Goal: Task Accomplishment & Management: Use online tool/utility

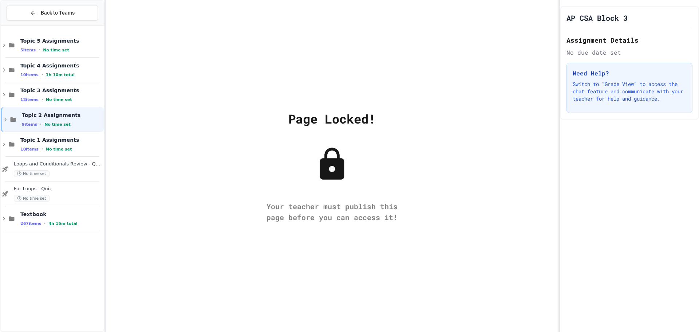
click at [332, 170] on icon at bounding box center [332, 164] width 36 height 36
click at [39, 12] on div "Back to Teams" at bounding box center [52, 13] width 45 height 8
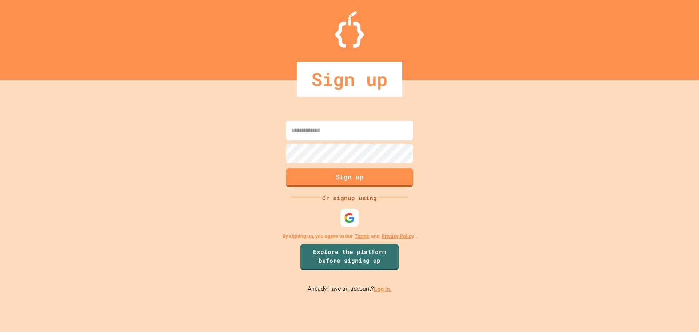
click at [332, 136] on input at bounding box center [349, 130] width 127 height 20
click at [380, 292] on link "Log in." at bounding box center [383, 288] width 18 height 7
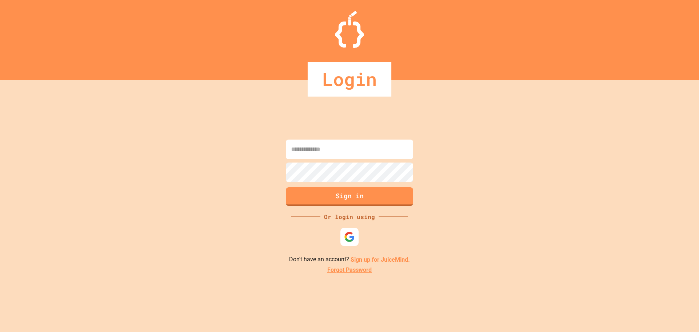
click at [342, 148] on input at bounding box center [349, 149] width 127 height 20
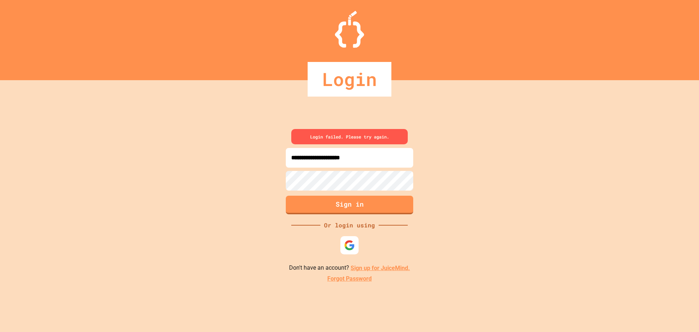
drag, startPoint x: 332, startPoint y: 160, endPoint x: 302, endPoint y: 161, distance: 29.5
click at [302, 161] on input "**********" at bounding box center [349, 158] width 127 height 20
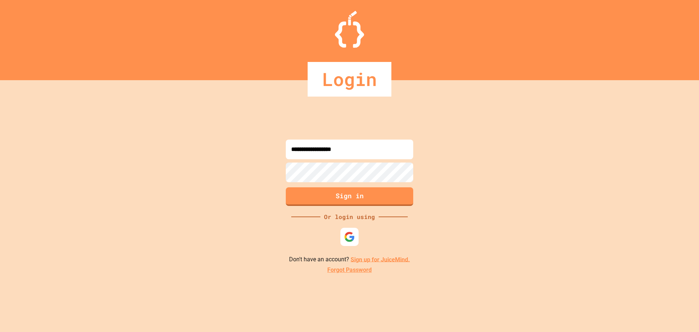
type input "**********"
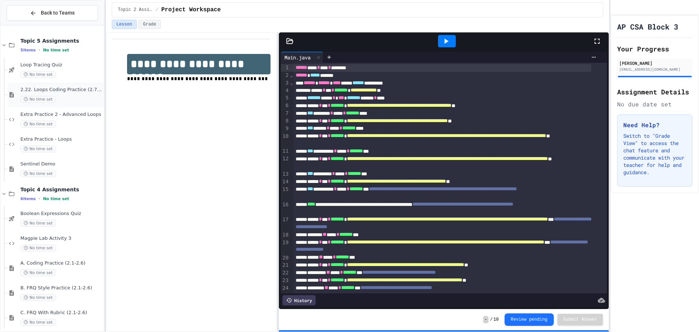
click at [73, 90] on span "2.22. Loops Coding Practice (2.7-2.12)" at bounding box center [61, 90] width 82 height 6
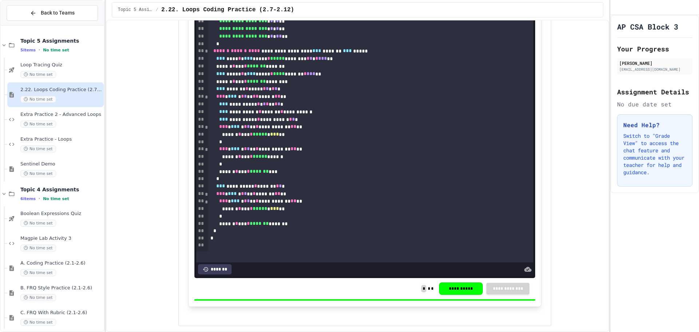
scroll to position [109, 0]
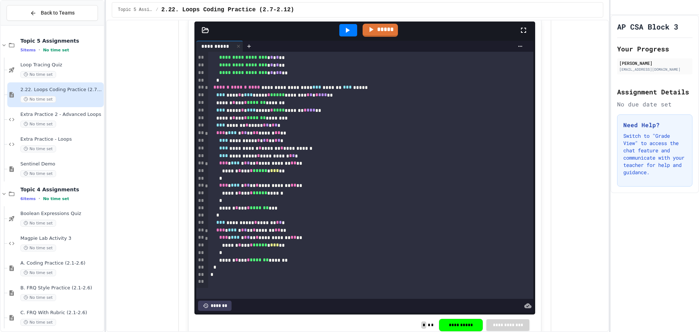
click at [340, 34] on div at bounding box center [348, 30] width 18 height 12
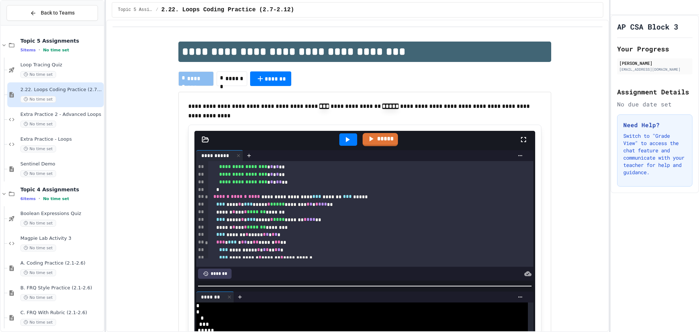
scroll to position [218, 0]
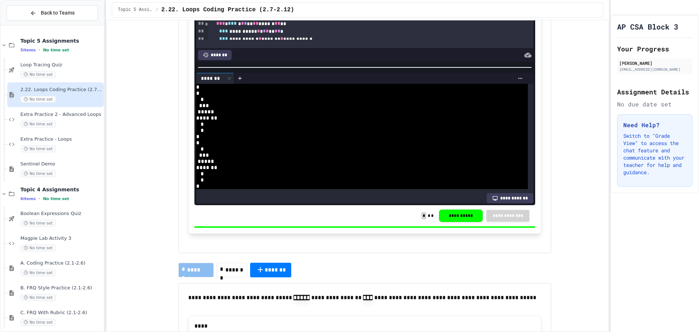
click at [248, 127] on div "*" at bounding box center [358, 130] width 324 height 6
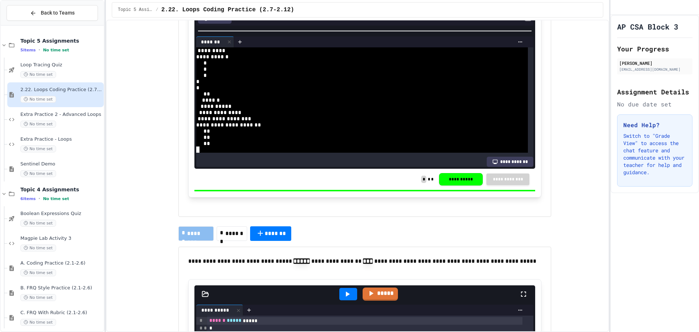
scroll to position [146, 0]
